Goal: Contribute content: Contribute content

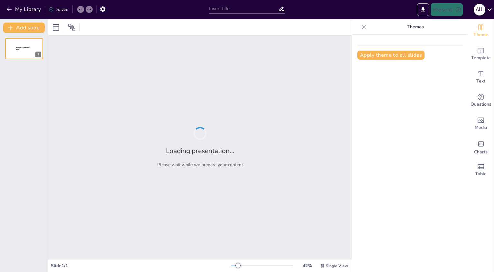
type input "Почему я хочу быть старостой? Потому что я люблю внимание!"
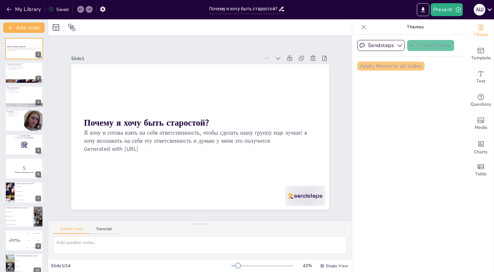
checkbox input "true"
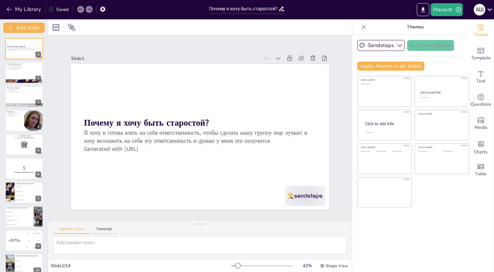
checkbox input "true"
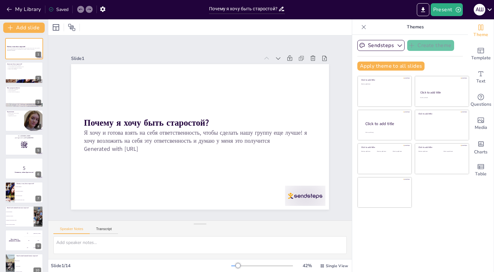
checkbox input "true"
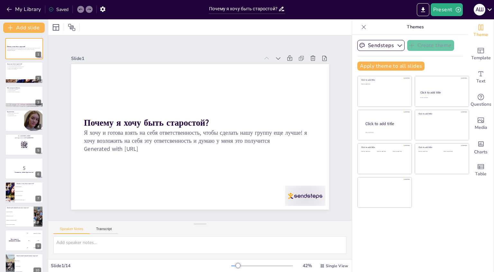
checkbox input "true"
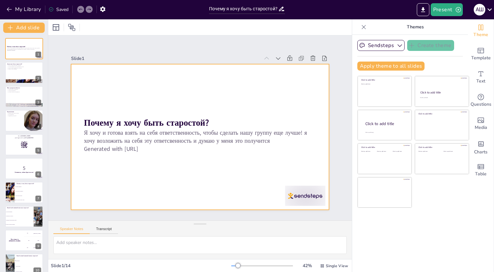
checkbox input "true"
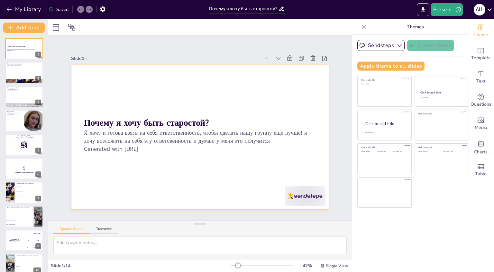
checkbox input "true"
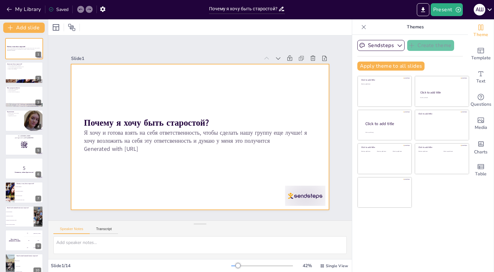
checkbox input "true"
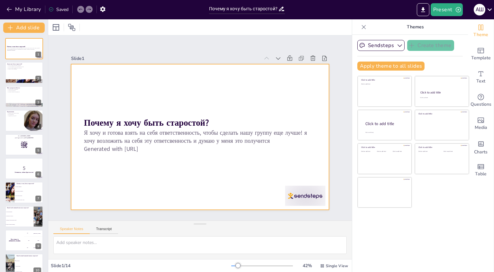
checkbox input "true"
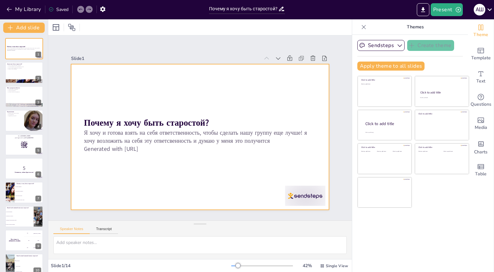
checkbox input "true"
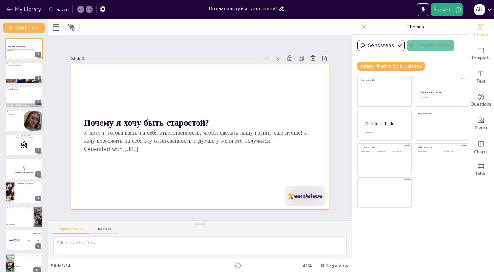
checkbox input "true"
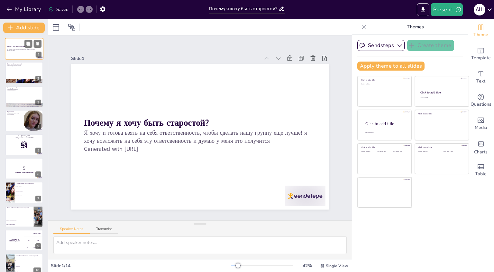
checkbox input "true"
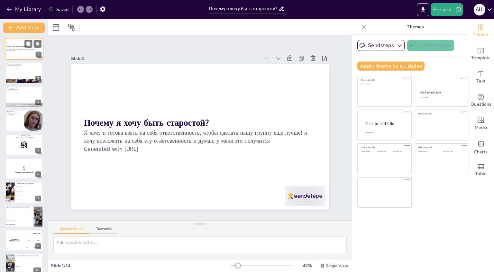
checkbox input "true"
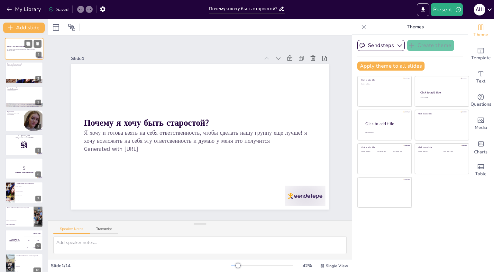
checkbox input "true"
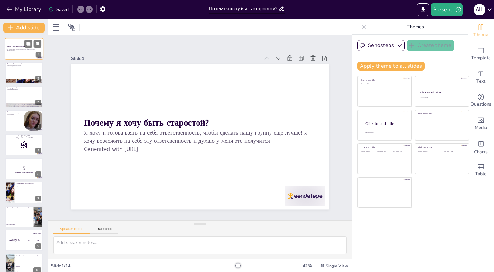
checkbox input "true"
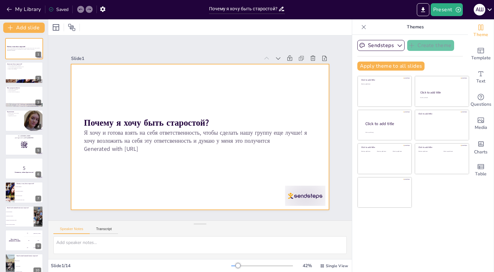
checkbox input "true"
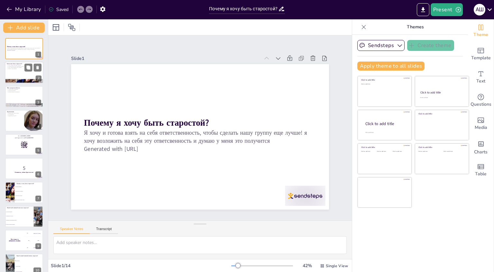
checkbox input "true"
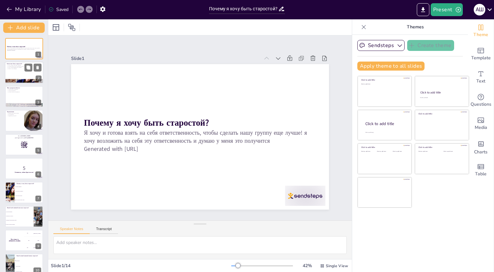
checkbox input "true"
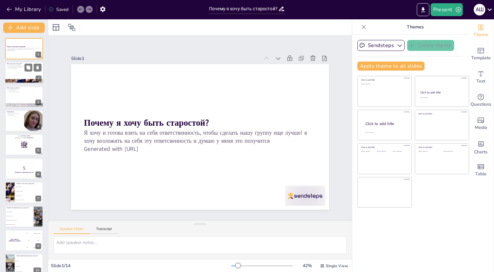
click at [17, 67] on p "Я хочу, чтобы каждый был услышан." at bounding box center [24, 67] width 35 height 1
checkbox input "true"
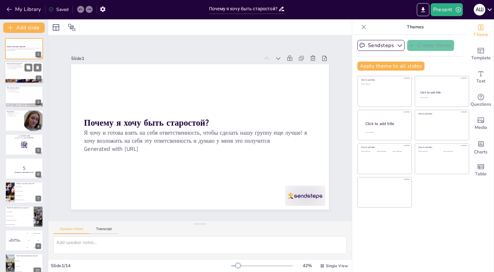
checkbox input "true"
type textarea "Создание атмосферы доверия — это ключевая задача старосты. Это позволит каждому…"
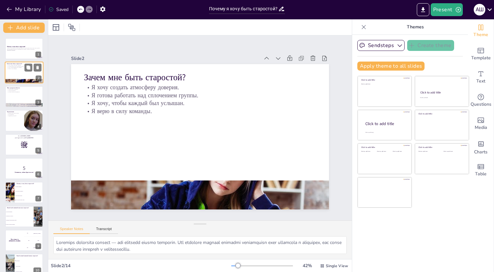
checkbox input "true"
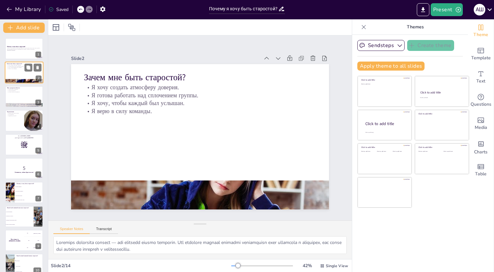
checkbox input "true"
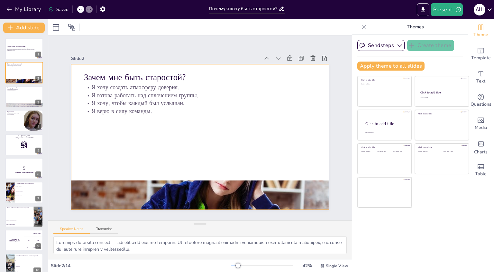
checkbox input "true"
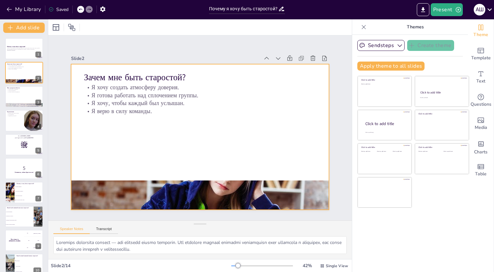
checkbox input "true"
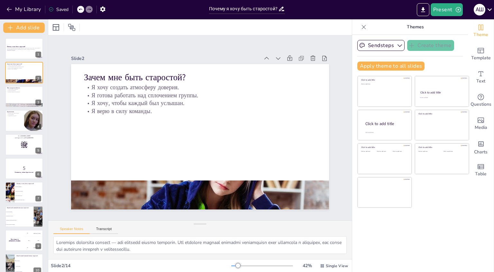
checkbox input "true"
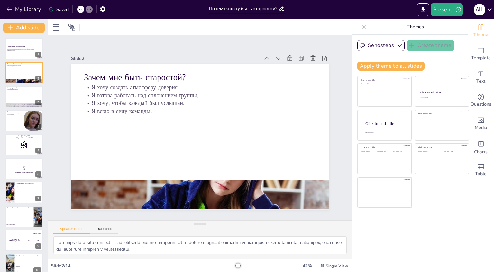
checkbox input "true"
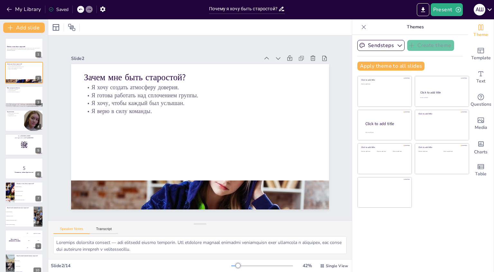
checkbox input "true"
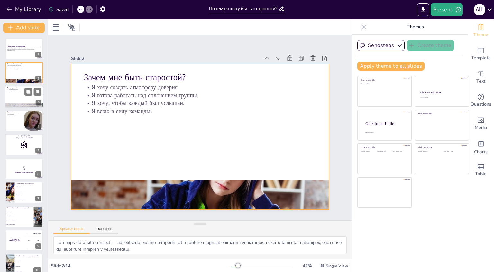
checkbox input "true"
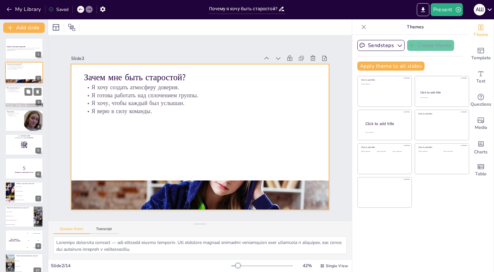
checkbox input "true"
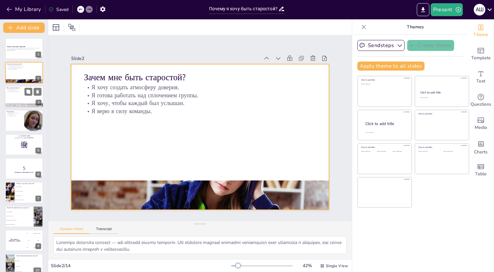
checkbox input "true"
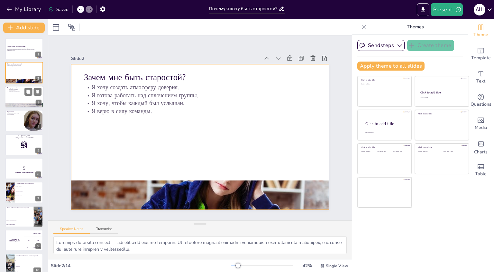
checkbox input "true"
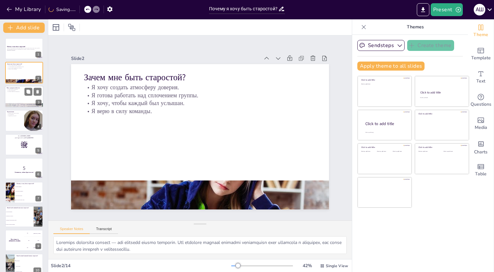
click at [18, 96] on div at bounding box center [24, 97] width 39 height 22
checkbox input "true"
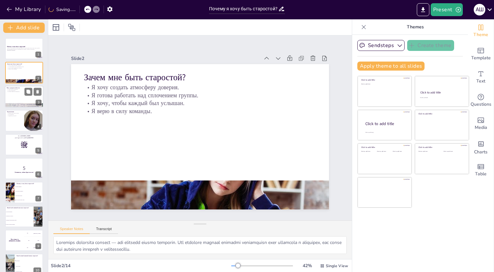
checkbox input "true"
type textarea "Умение решать конфликты — это важная суперспособность старосты. Это поможет под…"
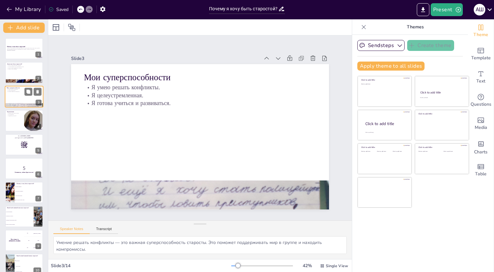
checkbox input "true"
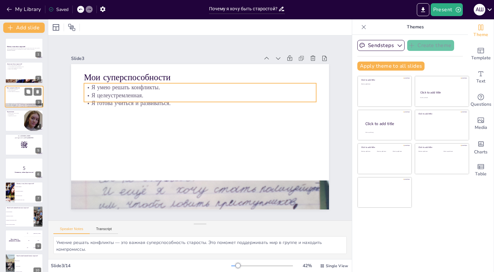
checkbox input "true"
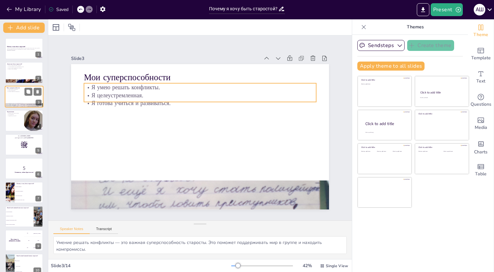
checkbox input "true"
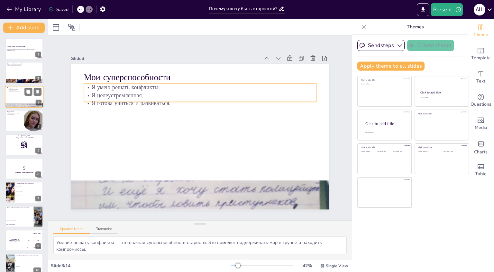
checkbox input "true"
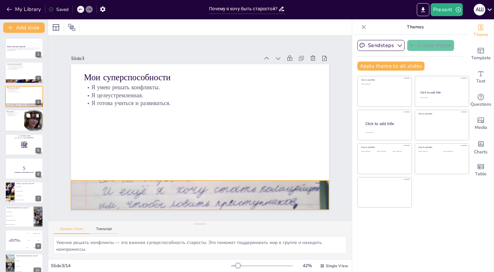
checkbox input "true"
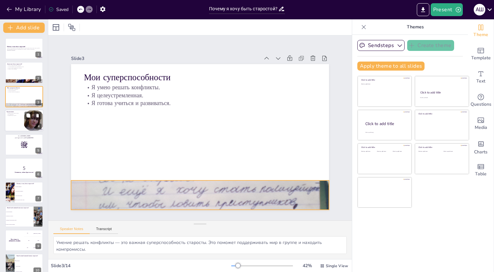
checkbox input "true"
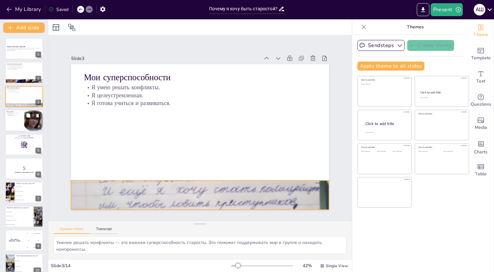
checkbox input "true"
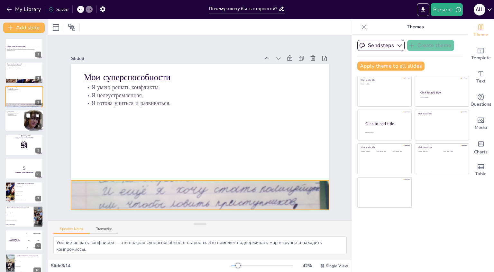
checkbox input "true"
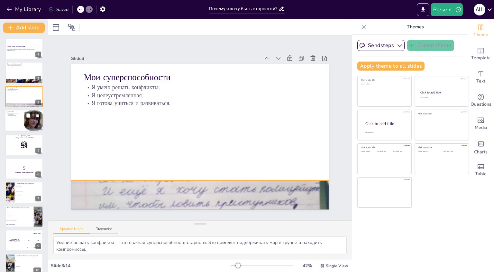
checkbox input "true"
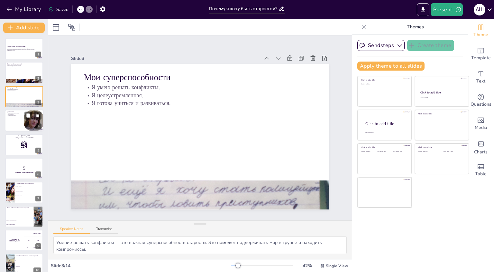
click at [13, 119] on div at bounding box center [24, 120] width 39 height 22
checkbox input "true"
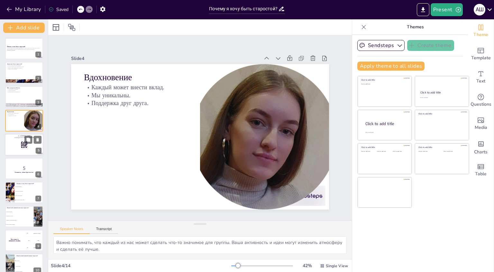
click at [14, 144] on div at bounding box center [24, 145] width 39 height 22
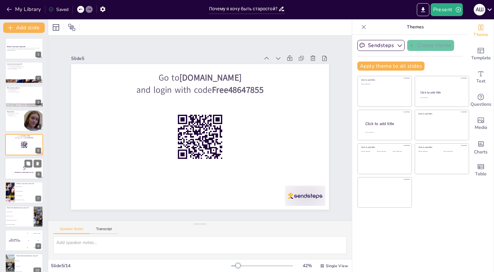
click at [23, 171] on strong "Готовьтесь, сейчас будет весело!" at bounding box center [23, 172] width 19 height 2
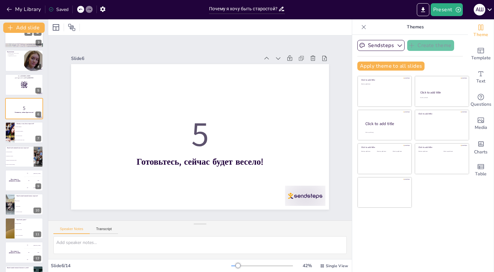
scroll to position [32, 0]
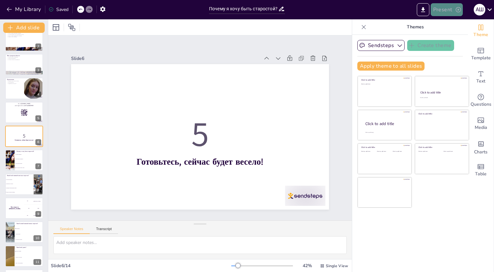
click at [456, 8] on icon "button" at bounding box center [459, 9] width 6 height 6
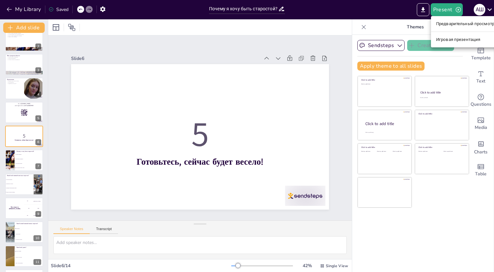
click at [454, 23] on ya-tr-span "Предварительный просмотр презентации" at bounding box center [480, 24] width 86 height 6
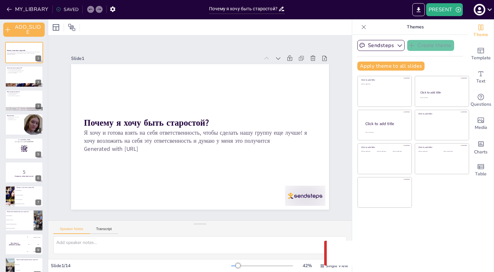
checkbox input "true"
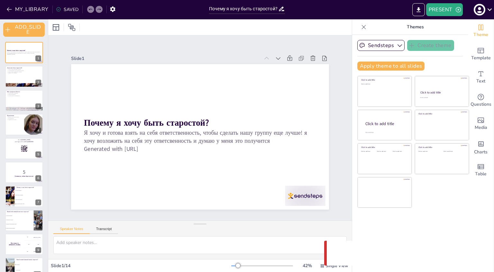
checkbox input "true"
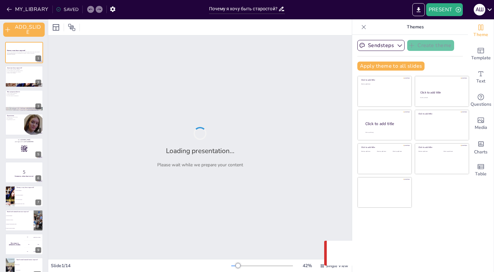
checkbox input "true"
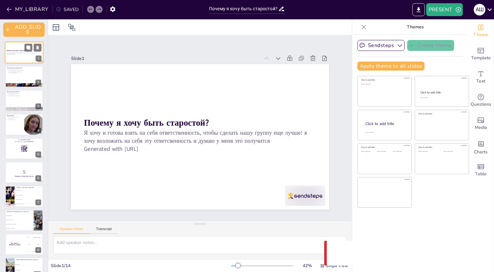
checkbox input "true"
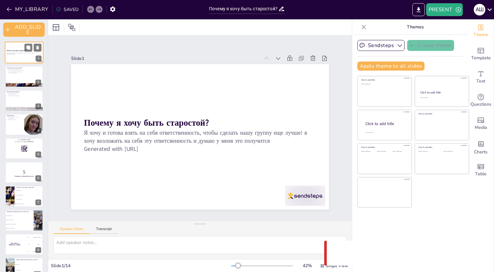
checkbox input "true"
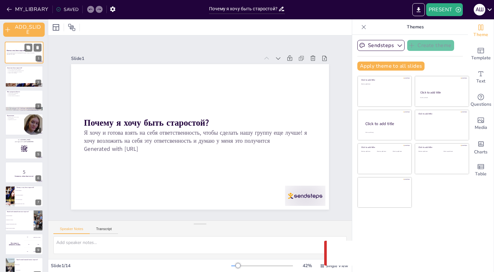
checkbox input "true"
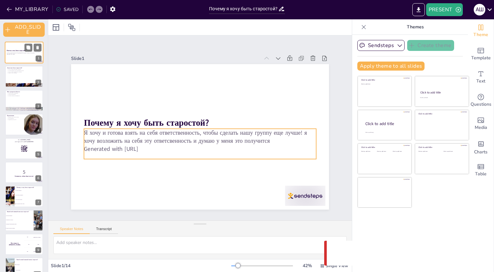
checkbox input "true"
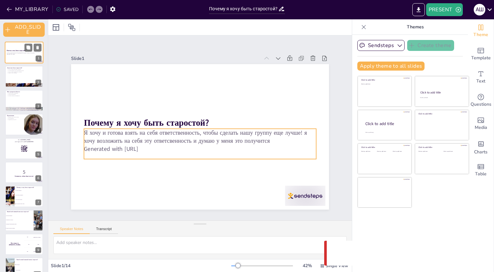
checkbox input "true"
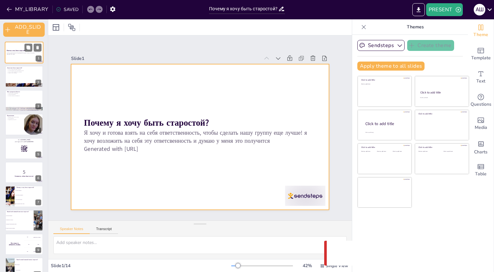
checkbox input "true"
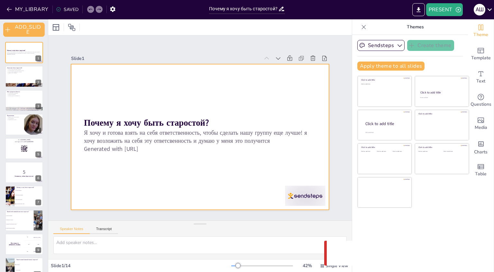
checkbox input "true"
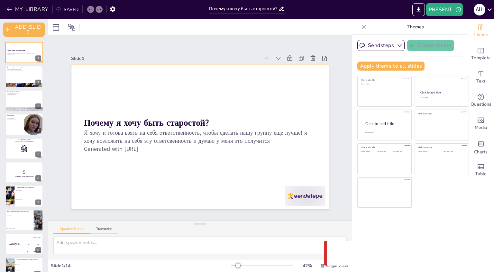
checkbox input "true"
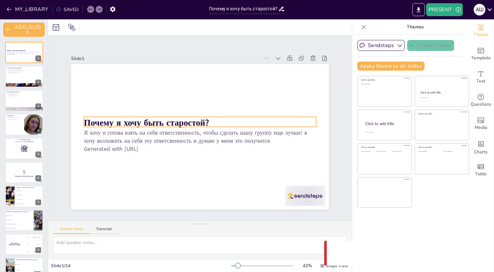
checkbox input "true"
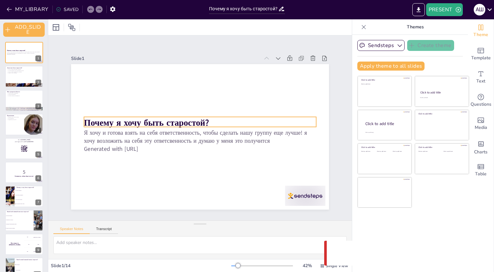
checkbox input "true"
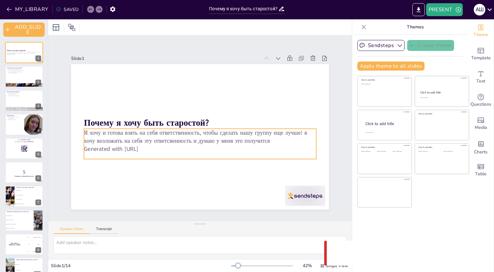
checkbox input "true"
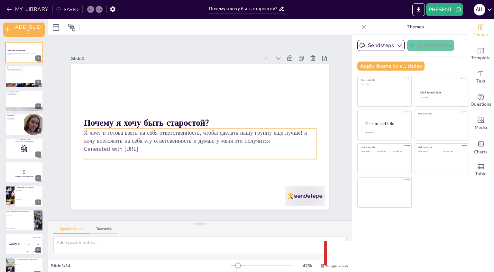
checkbox input "true"
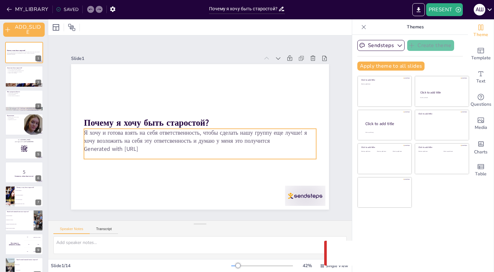
checkbox input "true"
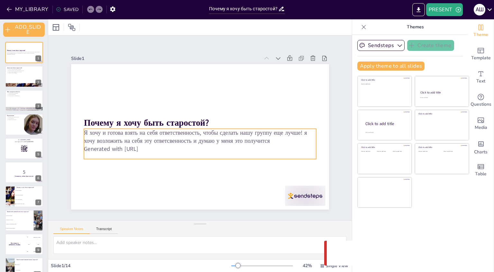
checkbox input "true"
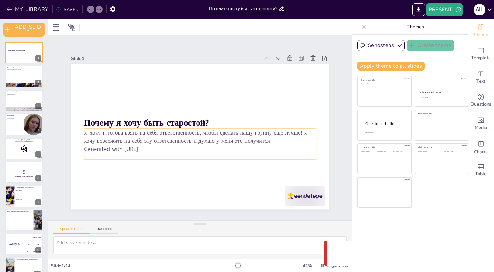
checkbox input "true"
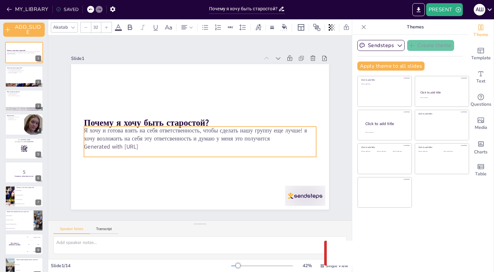
click at [153, 147] on p "Generated with [URL]" at bounding box center [200, 147] width 232 height 8
checkbox input "true"
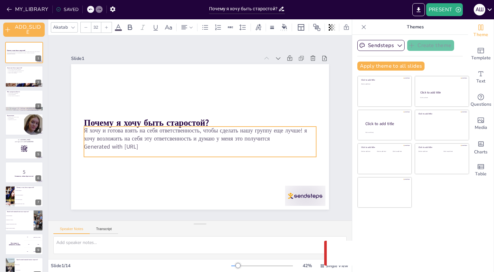
checkbox input "true"
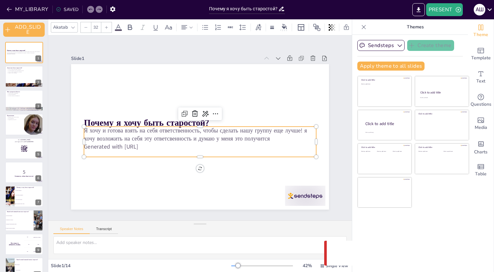
checkbox input "true"
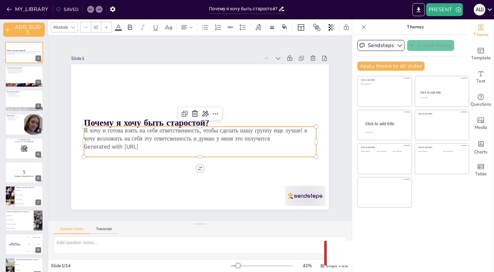
checkbox input "true"
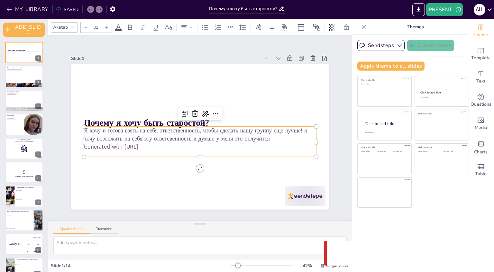
checkbox input "true"
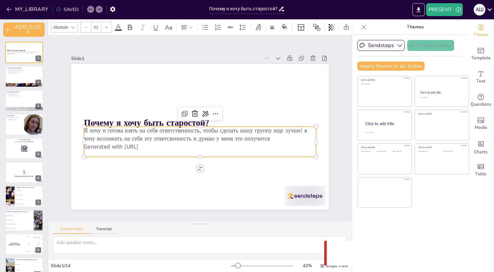
checkbox input "true"
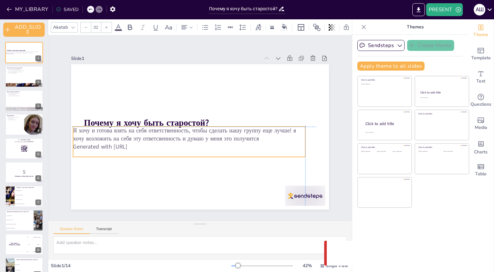
checkbox input "true"
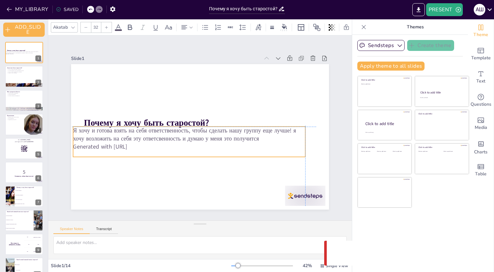
checkbox input "true"
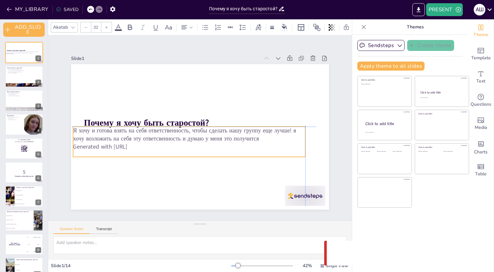
checkbox input "true"
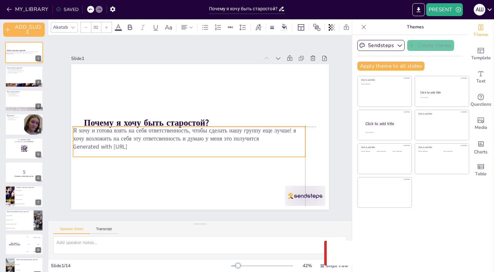
checkbox input "true"
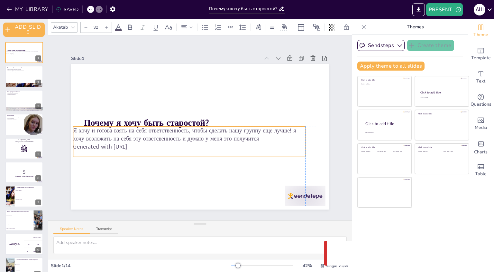
checkbox input "true"
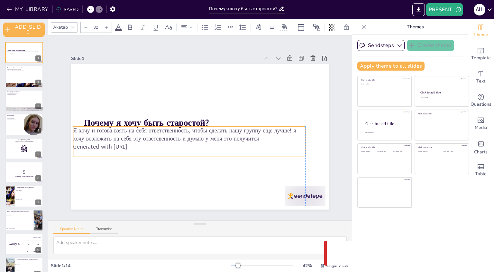
checkbox input "true"
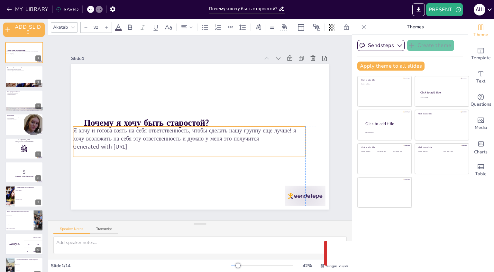
checkbox input "true"
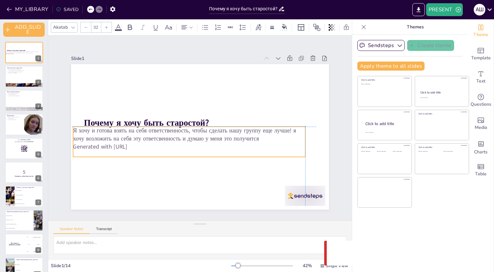
checkbox input "true"
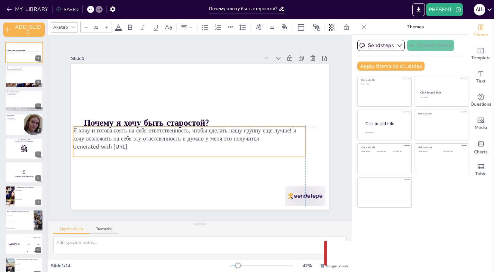
checkbox input "true"
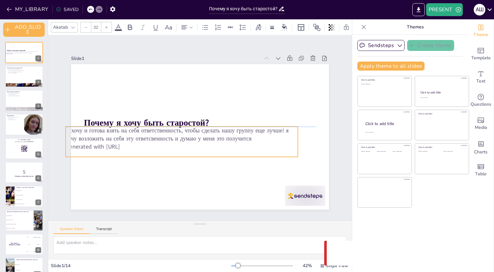
checkbox input "true"
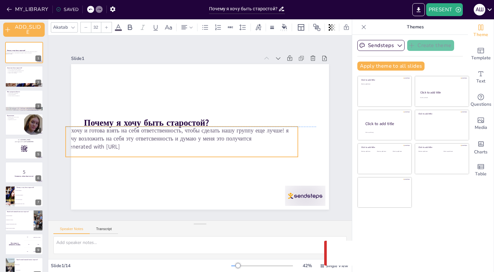
checkbox input "true"
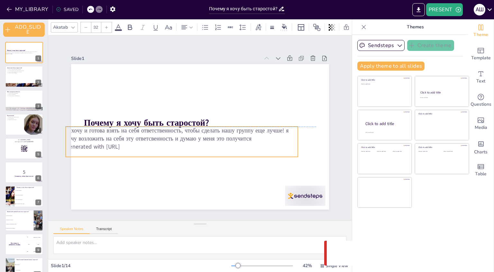
checkbox input "true"
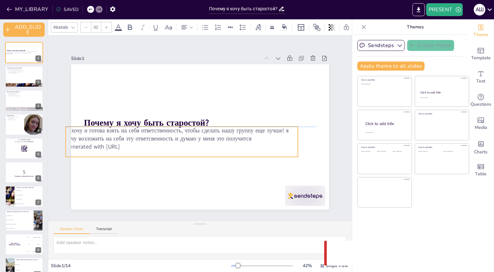
checkbox input "true"
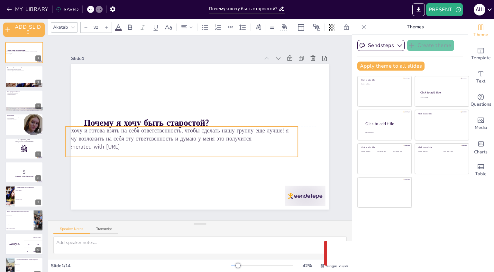
checkbox input "true"
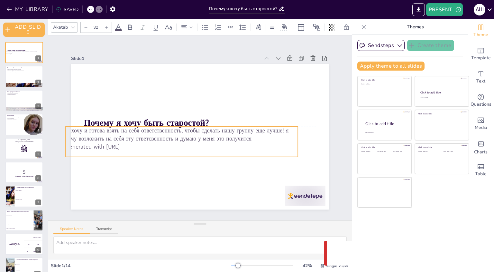
checkbox input "true"
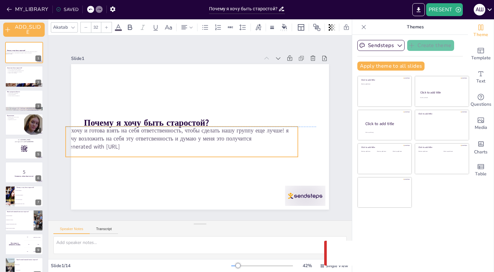
checkbox input "true"
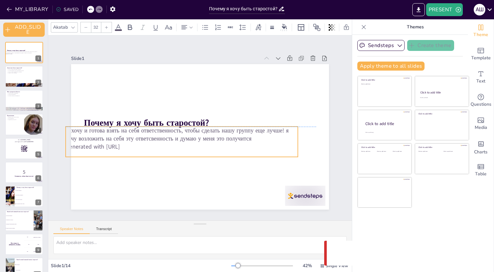
checkbox input "true"
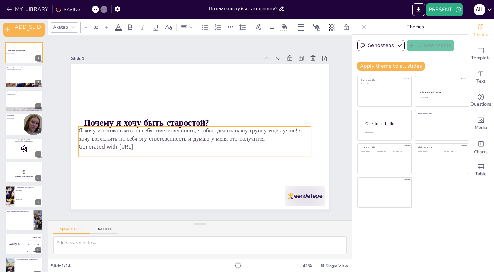
drag, startPoint x: 151, startPoint y: 142, endPoint x: 146, endPoint y: 142, distance: 5.2
click at [146, 143] on p "Generated with [URL]" at bounding box center [195, 147] width 232 height 8
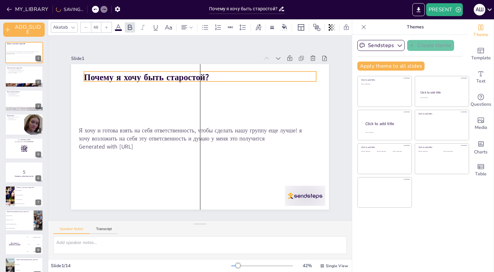
drag, startPoint x: 132, startPoint y: 119, endPoint x: 131, endPoint y: 73, distance: 45.4
click at [131, 73] on strong "Почему я хочу быть старостой?" at bounding box center [146, 78] width 125 height 12
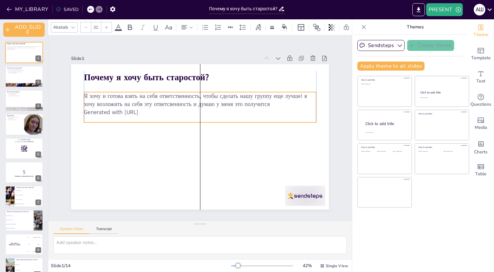
drag, startPoint x: 148, startPoint y: 131, endPoint x: 152, endPoint y: 97, distance: 34.7
click at [152, 97] on p "Я хочу и готова взять на себя ответственность, чтобы сделать нашу группу еще лу…" at bounding box center [203, 100] width 233 height 40
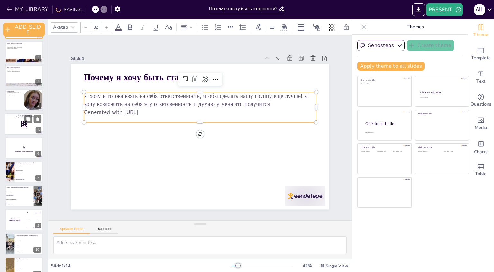
scroll to position [64, 0]
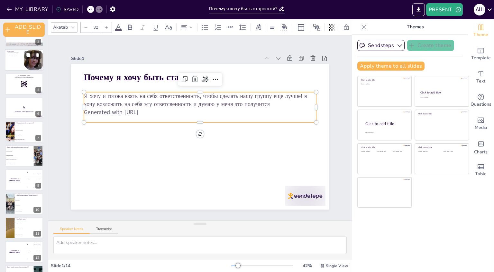
click at [19, 62] on div at bounding box center [24, 60] width 39 height 22
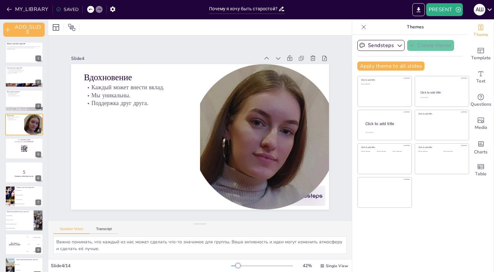
scroll to position [0, 0]
click at [477, 106] on span "Questions" at bounding box center [481, 104] width 21 height 7
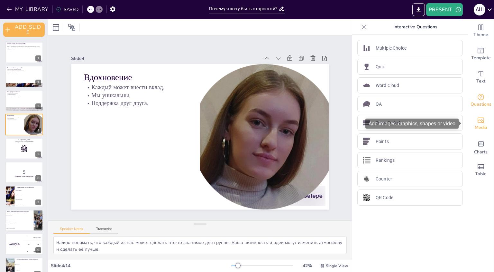
click at [475, 128] on span "Media" at bounding box center [481, 127] width 13 height 7
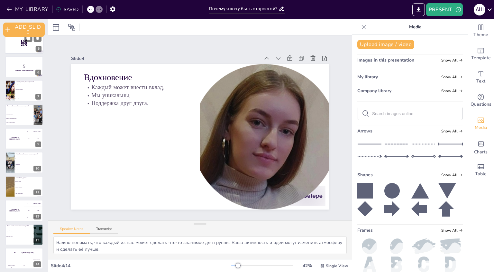
scroll to position [108, 0]
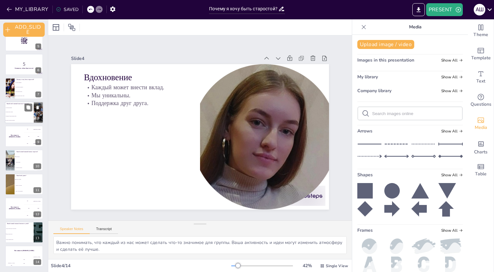
click at [16, 114] on li "Проводить больше времени в кафе" at bounding box center [19, 116] width 29 height 4
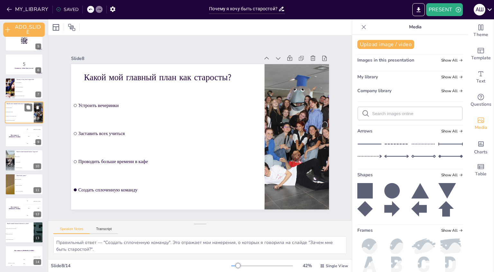
scroll to position [66, 0]
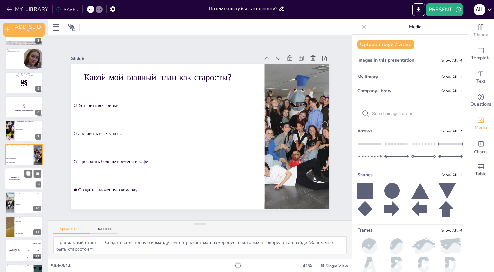
click at [17, 177] on h4 "The winner is Niels 🏆" at bounding box center [14, 178] width 19 height 3
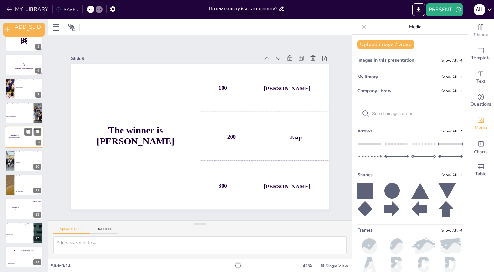
scroll to position [108, 0]
click at [10, 154] on div at bounding box center [9, 160] width 29 height 22
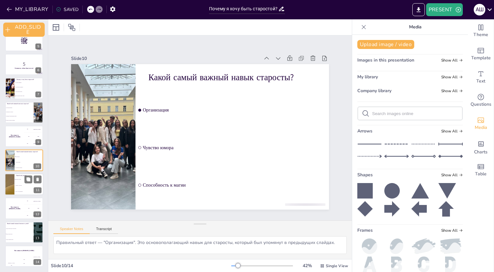
click at [17, 180] on li "Вперед к знаниям!" at bounding box center [28, 179] width 29 height 6
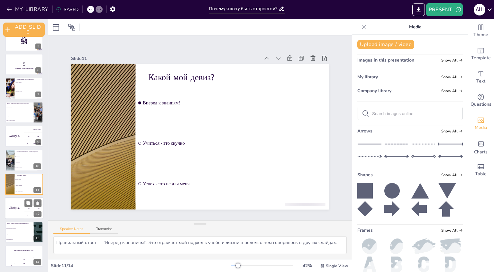
click at [18, 202] on div "The winner is Niels 🏆" at bounding box center [14, 208] width 19 height 22
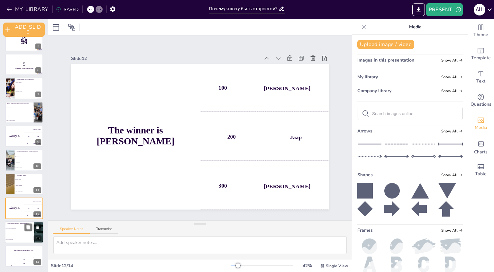
click at [21, 238] on li "Когда ты спишь на паре" at bounding box center [19, 239] width 29 height 5
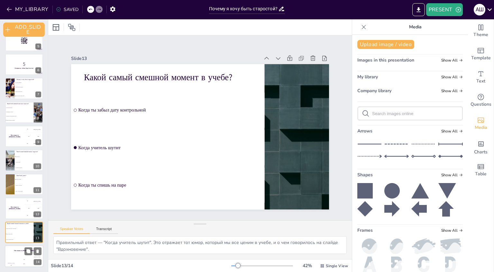
click at [23, 253] on div "The winner is Niels 🏆" at bounding box center [24, 250] width 39 height 11
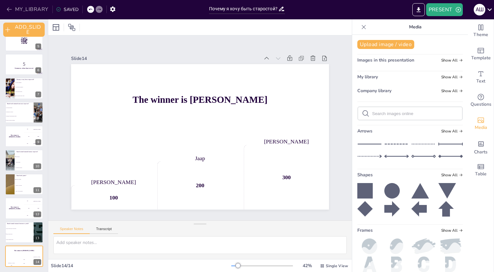
click at [8, 9] on icon "button" at bounding box center [9, 9] width 6 height 6
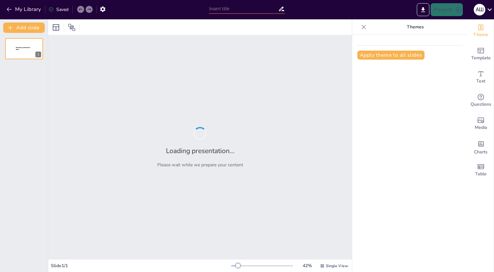
type input "Почему я хочу быть старостой? Потому что я люблю внимание!"
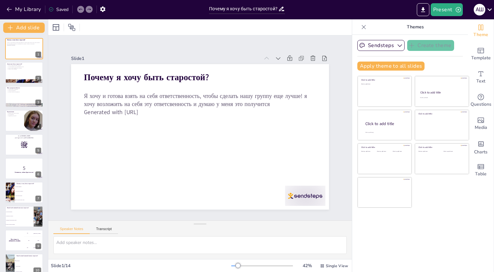
checkbox input "true"
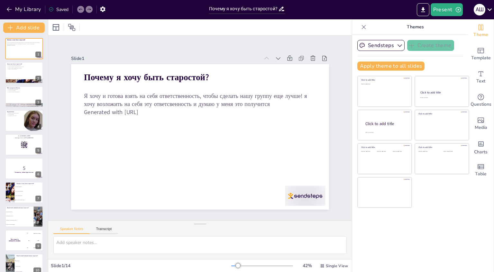
checkbox input "true"
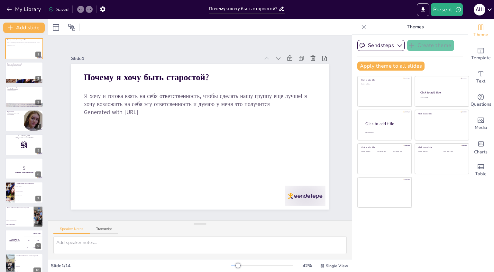
checkbox input "true"
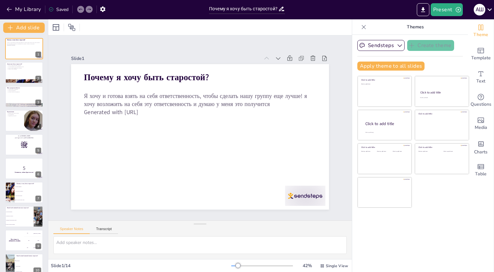
checkbox input "true"
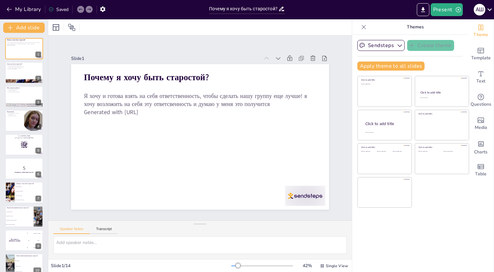
checkbox input "true"
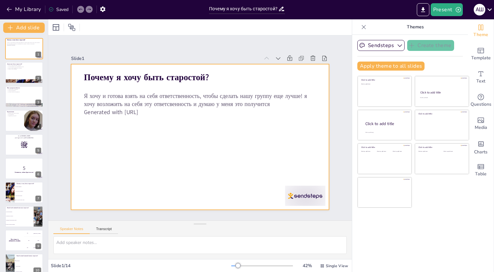
checkbox input "true"
